Goal: Find specific page/section

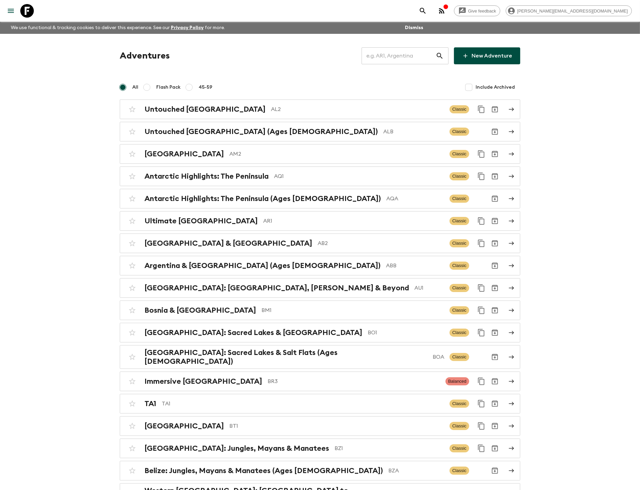
click at [381, 58] on input "text" at bounding box center [399, 55] width 74 height 19
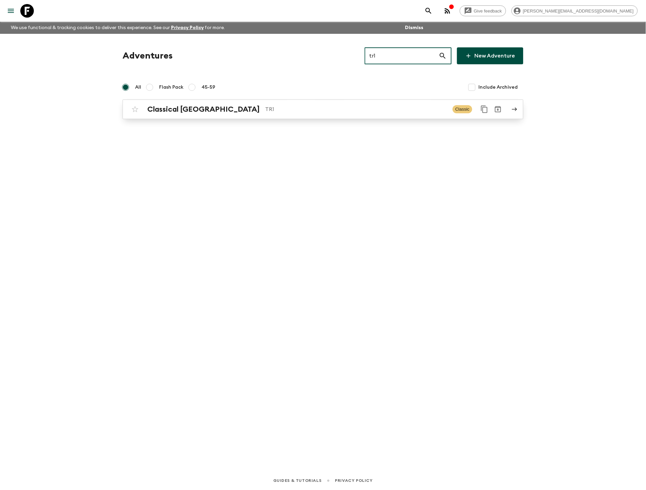
type input "tr1"
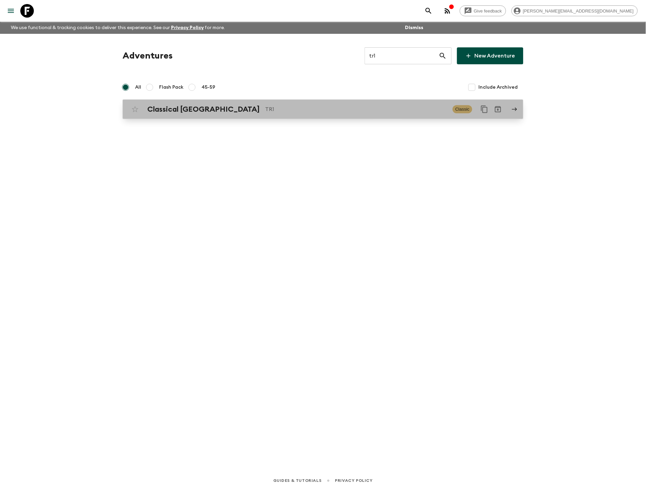
click at [325, 113] on p "TR1" at bounding box center [356, 109] width 182 height 8
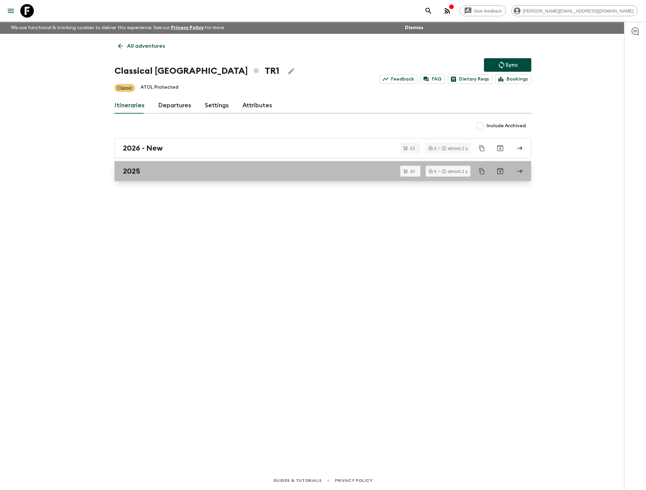
click at [235, 175] on div "2025" at bounding box center [316, 171] width 387 height 9
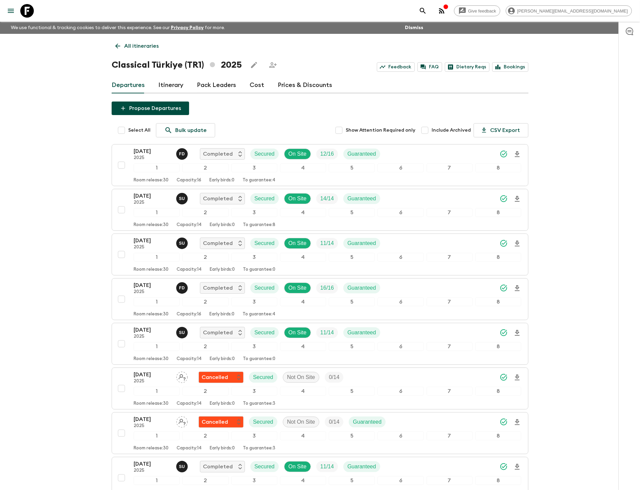
click at [253, 81] on link "Cost" at bounding box center [257, 85] width 15 height 16
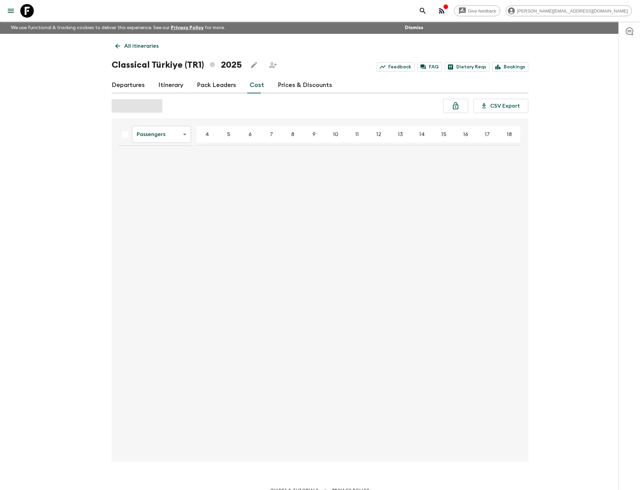
click at [160, 135] on body "Give feedback [PERSON_NAME][EMAIL_ADDRESS][DOMAIN_NAME] We use functional & tra…" at bounding box center [320, 249] width 640 height 499
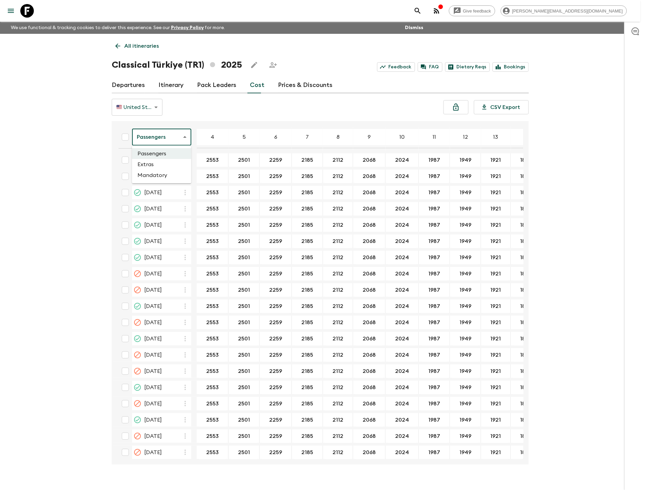
click at [170, 166] on li "Extras" at bounding box center [161, 164] width 59 height 11
